Goal: Task Accomplishment & Management: Use online tool/utility

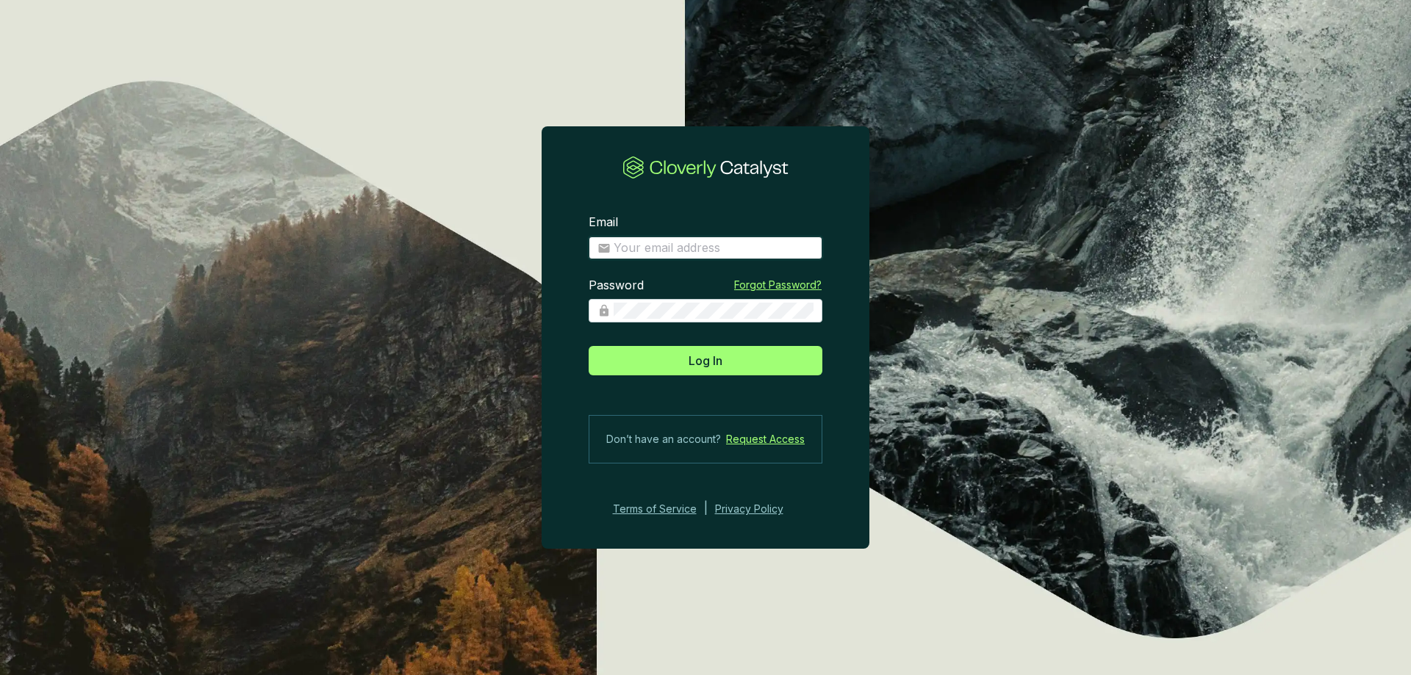
click at [649, 241] on input "Email" at bounding box center [714, 248] width 200 height 16
type input "[EMAIL_ADDRESS][DOMAIN_NAME]"
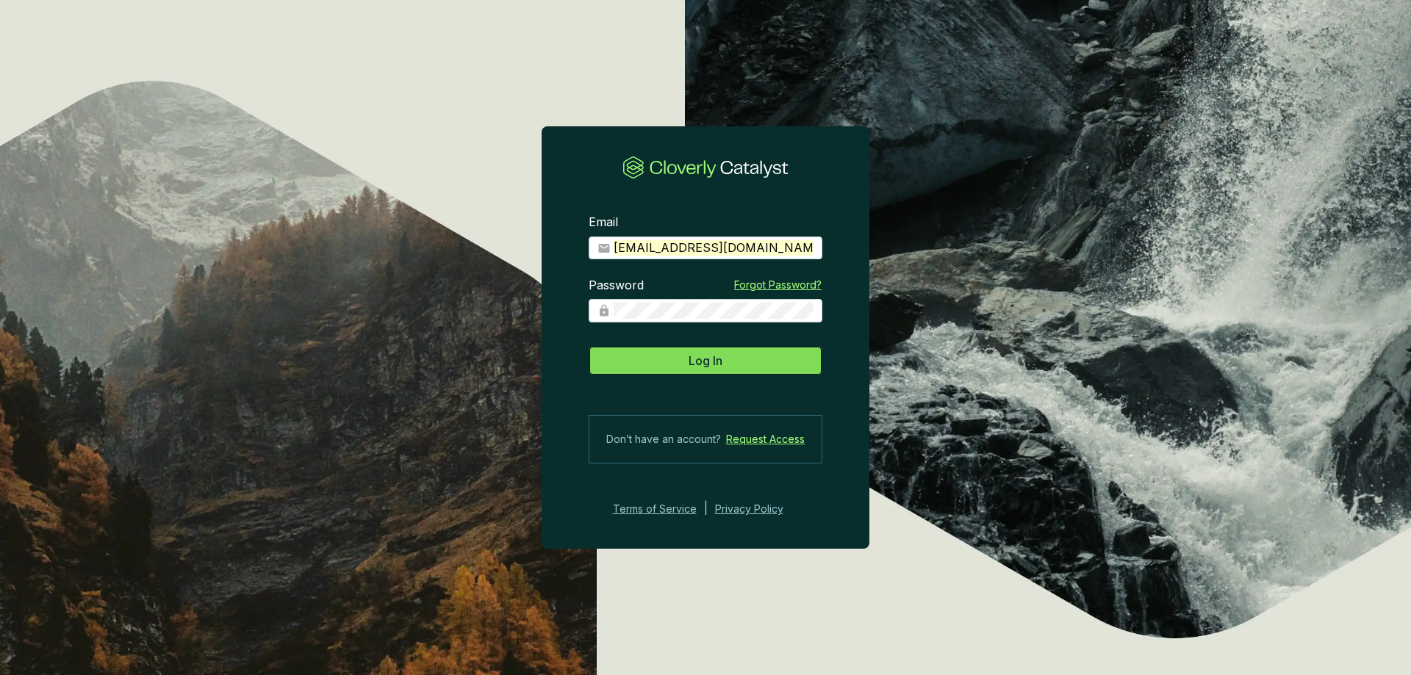
click at [694, 352] on span "Log In" at bounding box center [706, 361] width 34 height 18
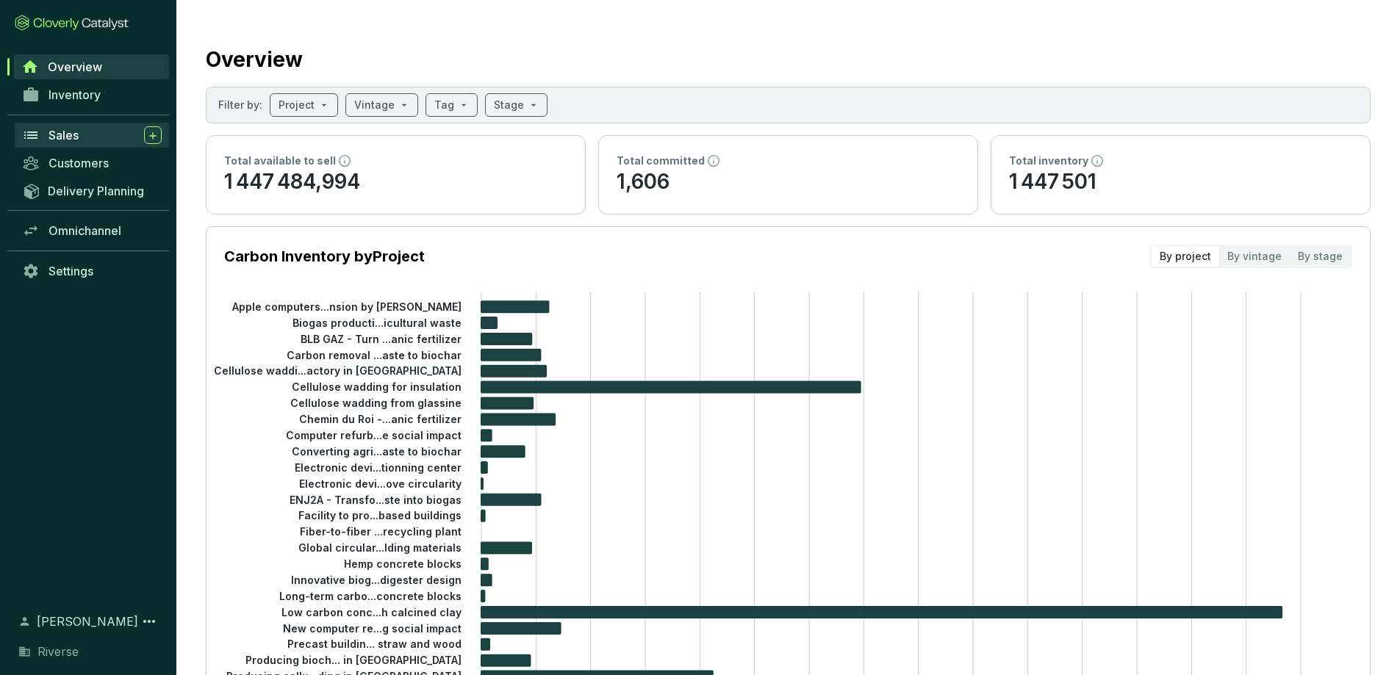
click at [72, 132] on span "Sales" at bounding box center [64, 135] width 30 height 15
